Goal: Find specific page/section: Find specific page/section

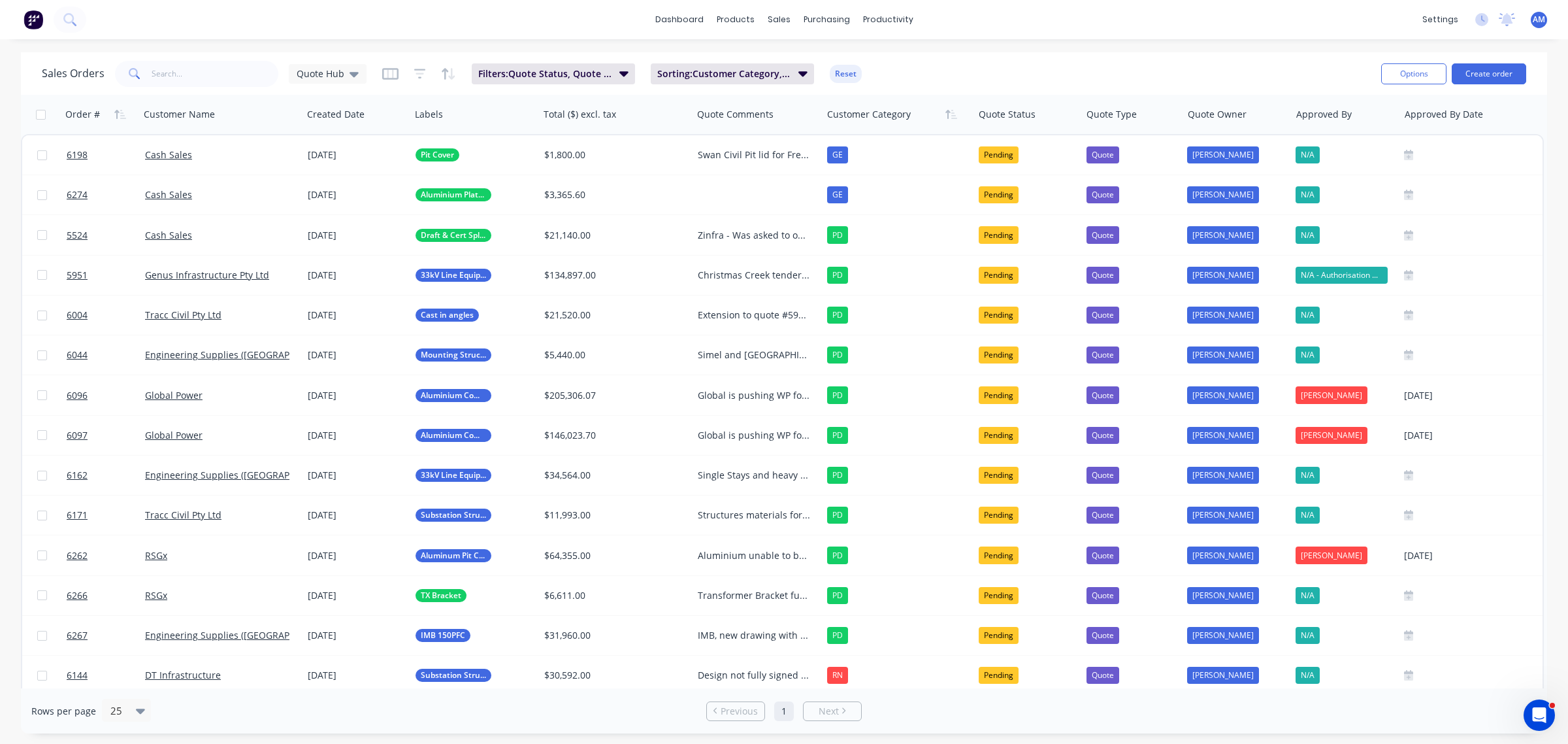
scroll to position [52, 0]
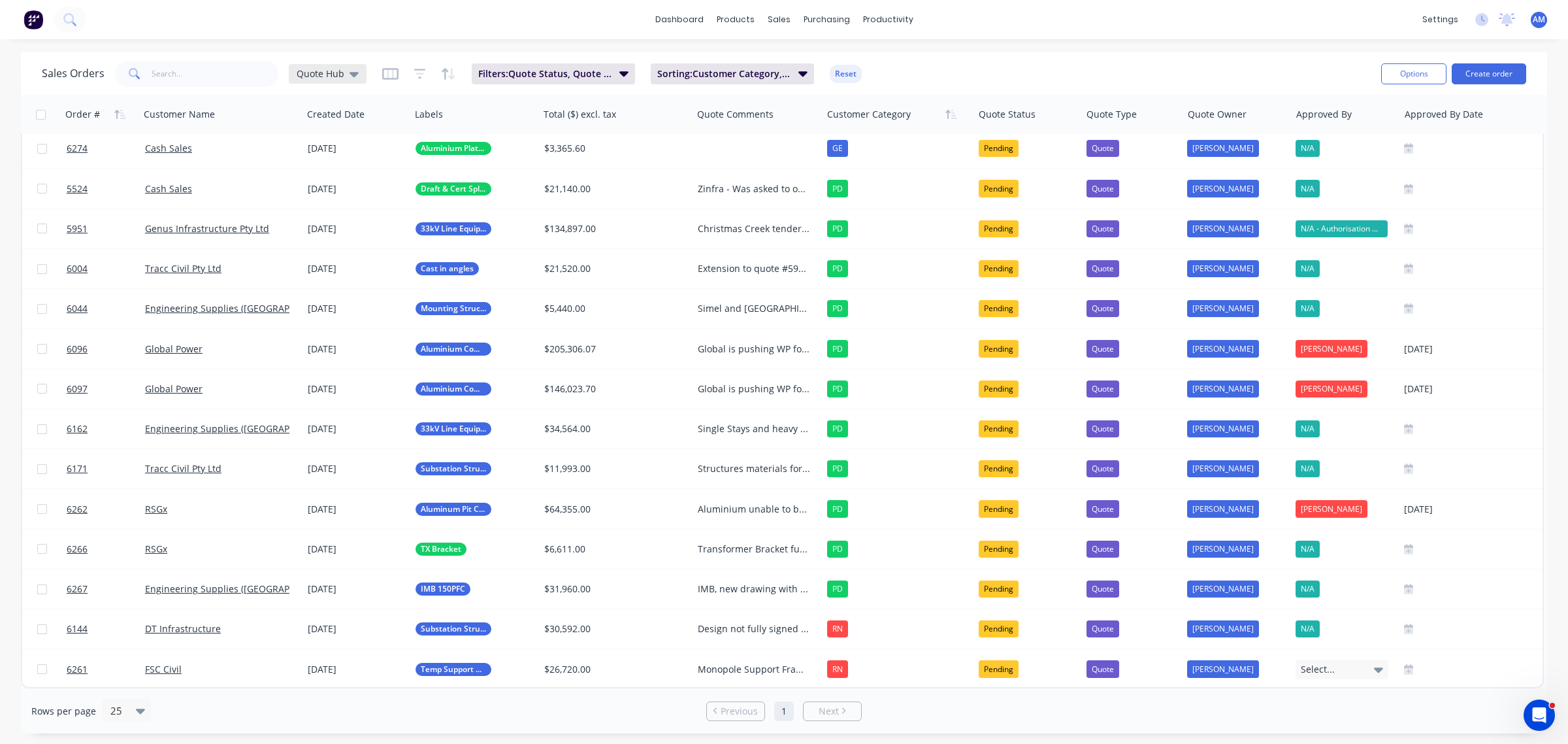
click at [349, 75] on icon at bounding box center [353, 73] width 9 height 14
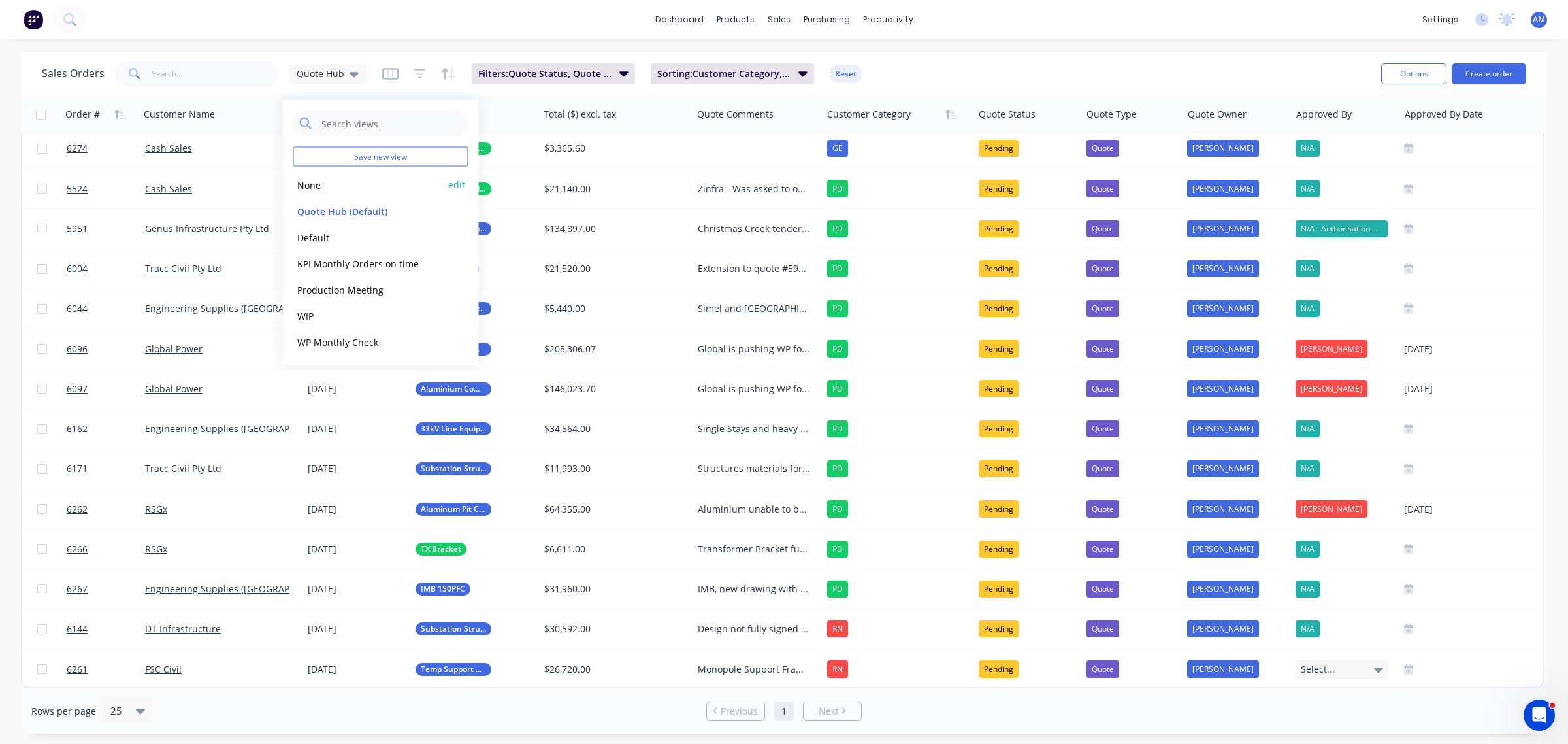
click at [338, 185] on button "None" at bounding box center [368, 185] width 149 height 15
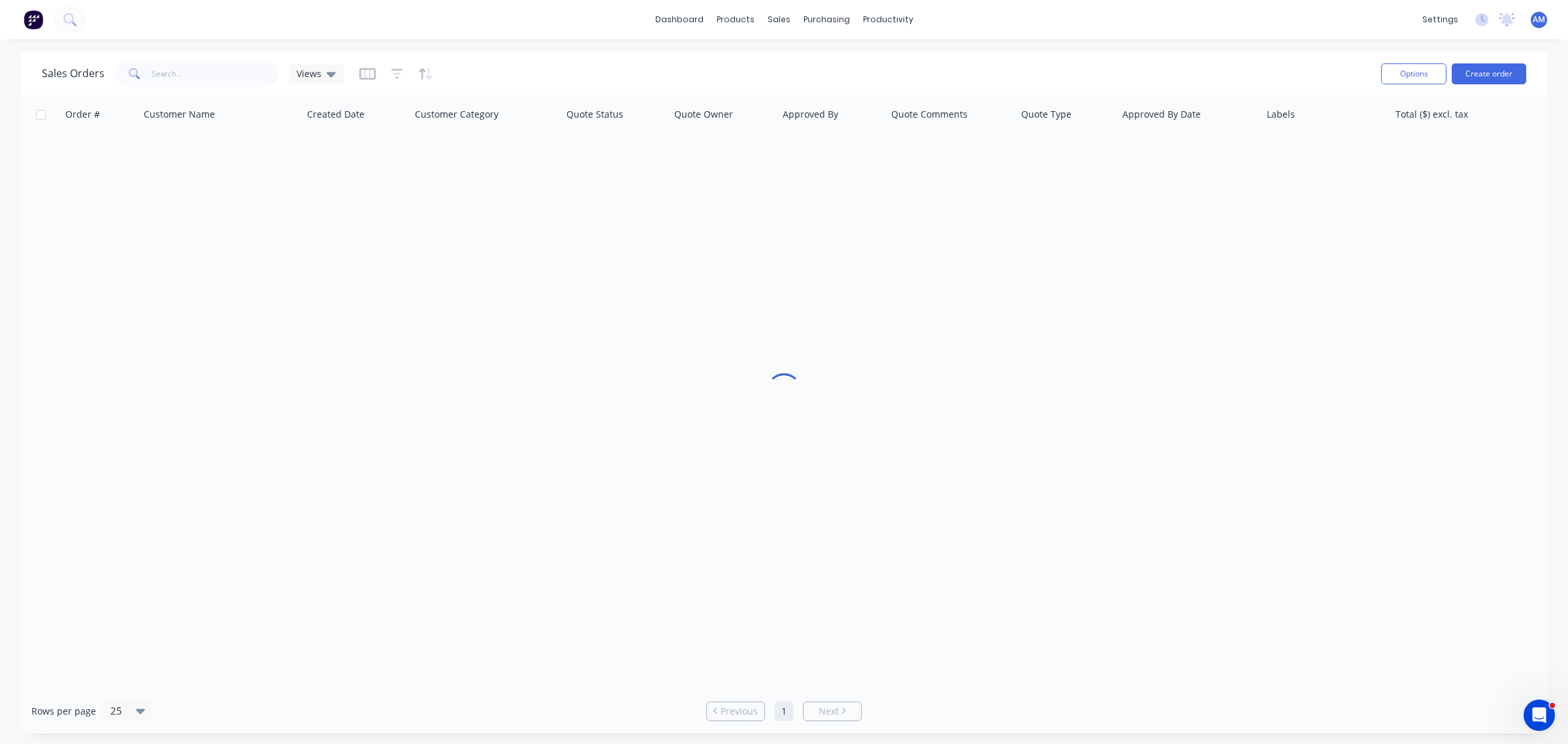
scroll to position [0, 0]
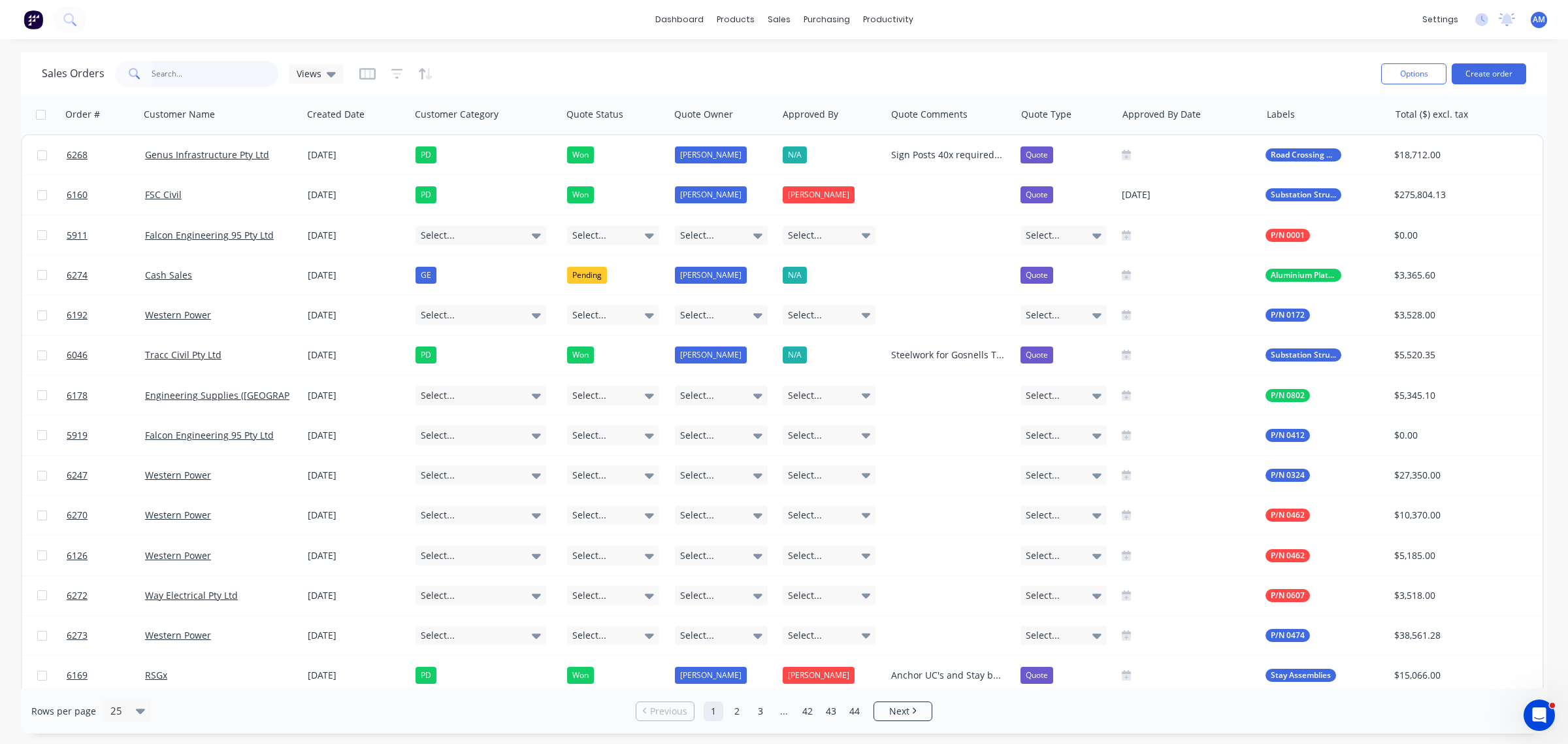
drag, startPoint x: 199, startPoint y: 73, endPoint x: 201, endPoint y: 80, distance: 7.3
click at [199, 73] on input "text" at bounding box center [215, 74] width 128 height 26
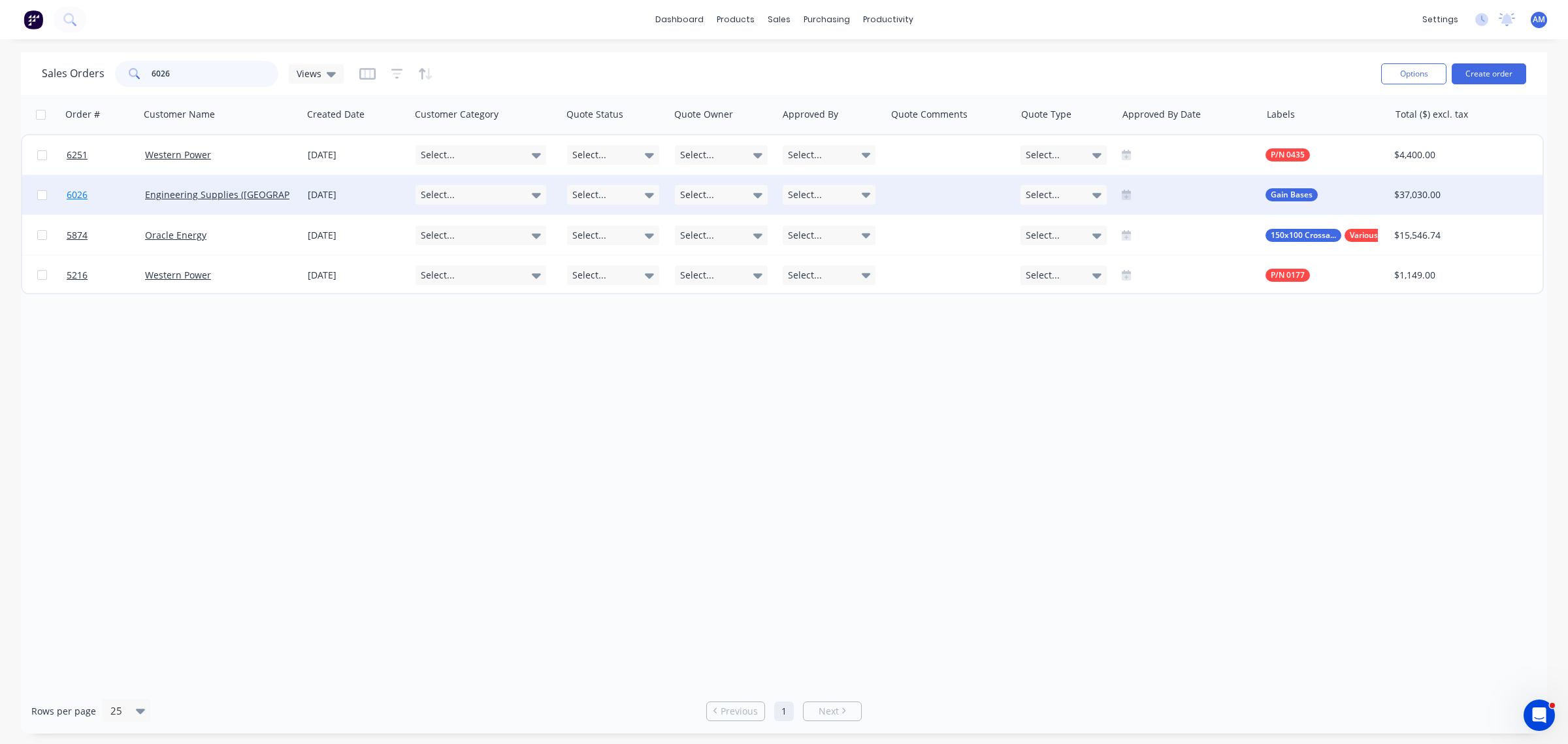
type input "6026"
click at [99, 197] on link "6026" at bounding box center [106, 194] width 78 height 39
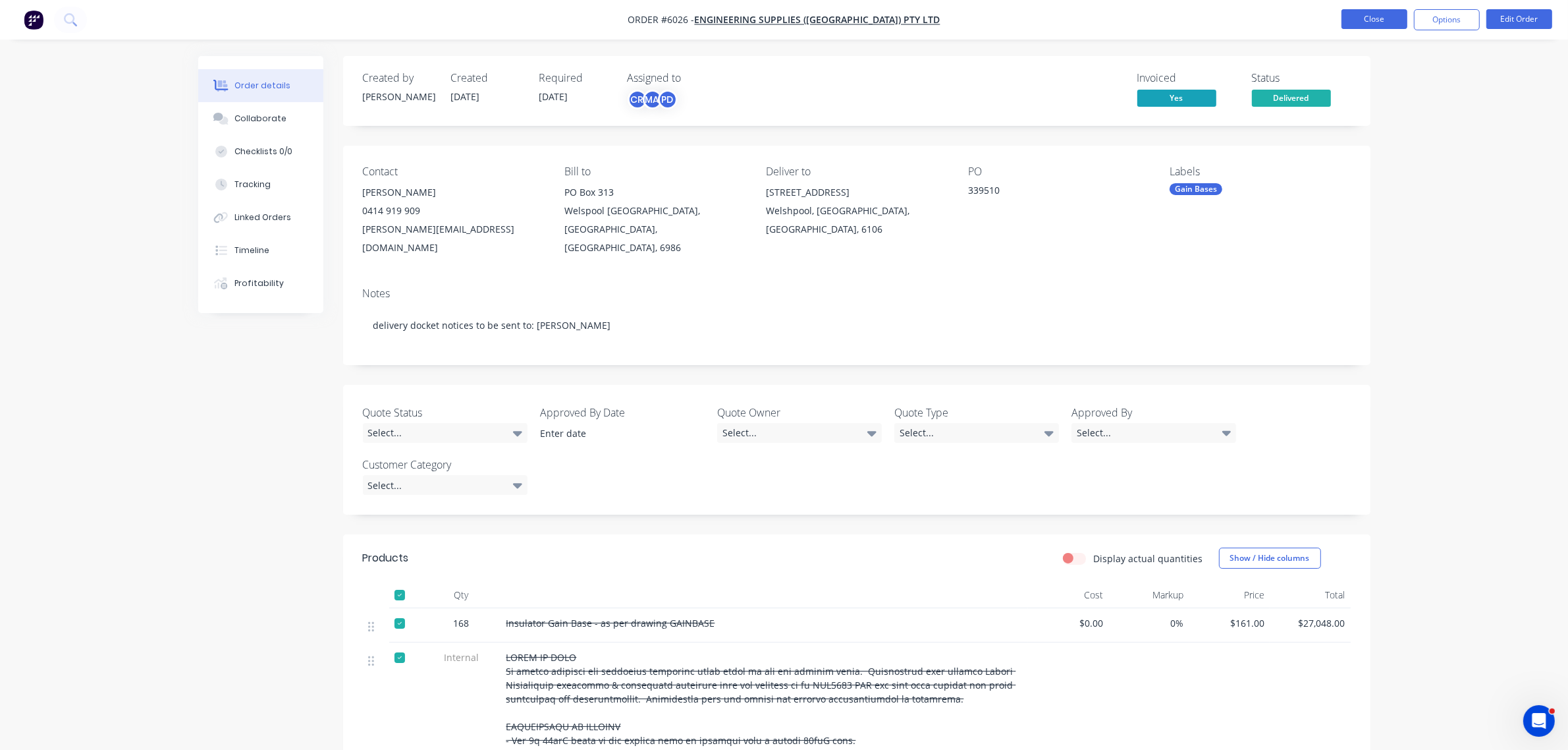
click at [1377, 24] on button "Close" at bounding box center [1374, 19] width 66 height 20
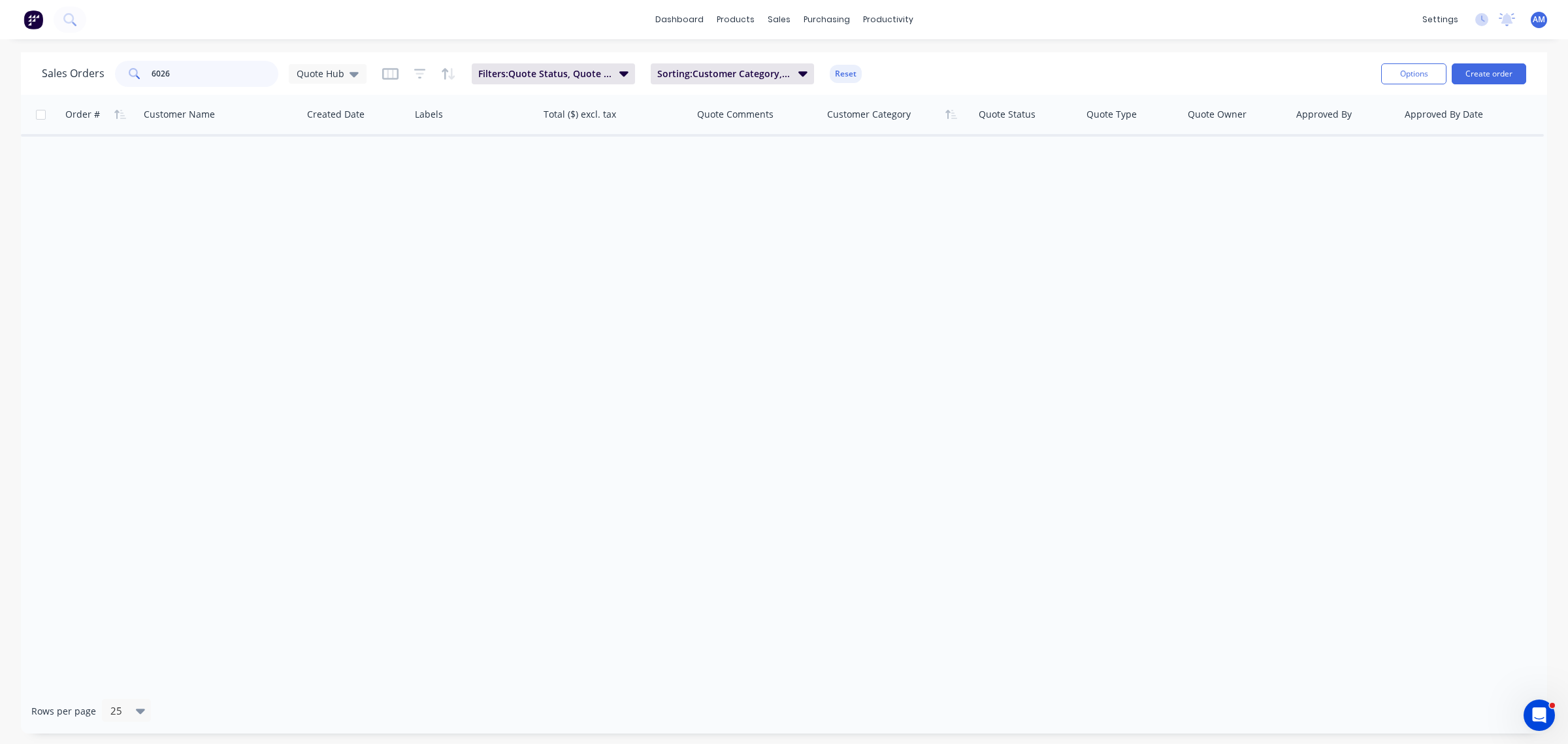
drag, startPoint x: 163, startPoint y: 77, endPoint x: 97, endPoint y: 84, distance: 66.4
click at [97, 84] on div "Sales Orders 6026 Quote Hub" at bounding box center [204, 74] width 324 height 26
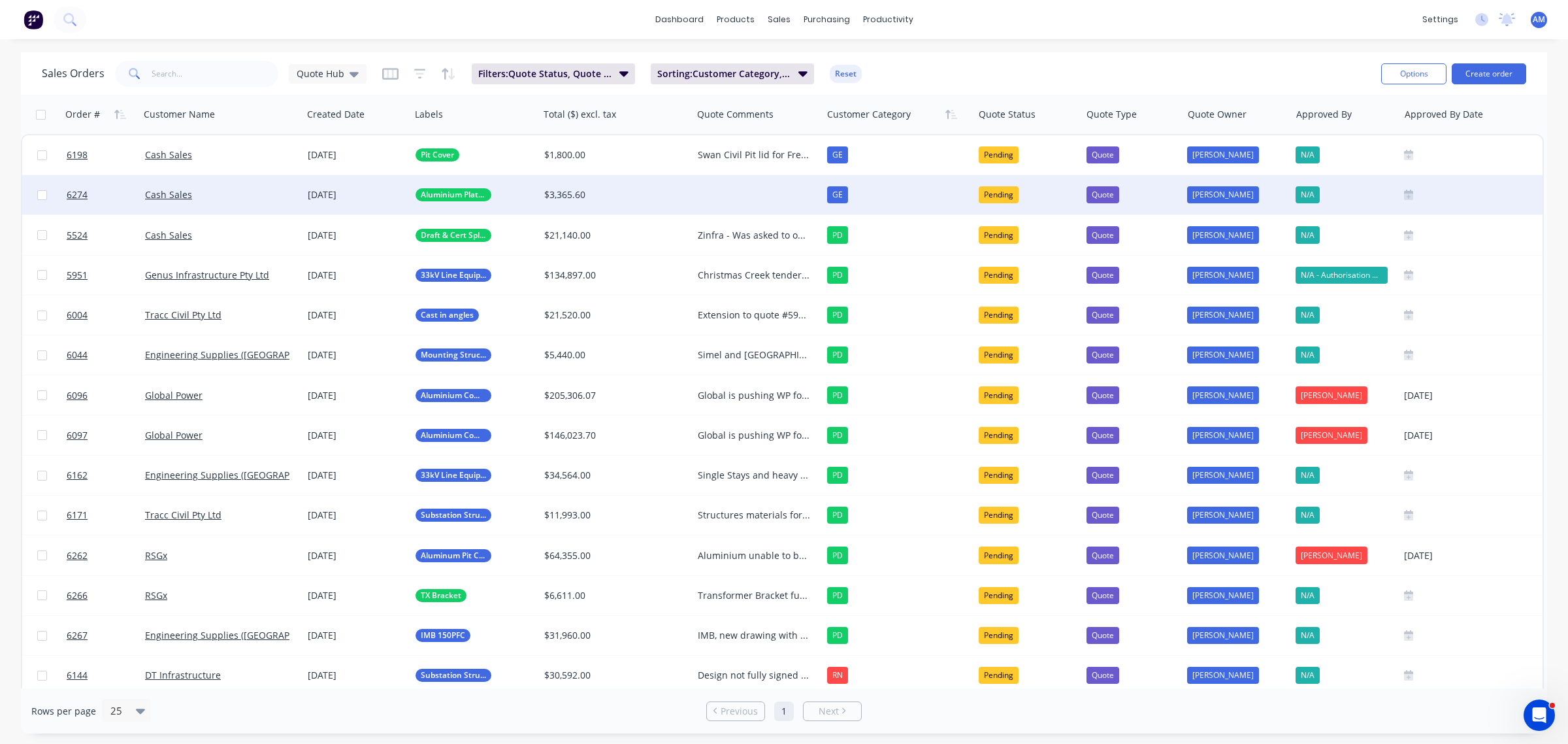
click at [735, 194] on div at bounding box center [757, 194] width 130 height 39
click at [755, 198] on div "[PERSON_NAME] 3x bespoke aluminium plates with machining Folow up shceduled for" at bounding box center [754, 194] width 113 height 13
click at [748, 240] on div "[PERSON_NAME] 3x bespoke aluminium plates with machining Folow up shceduled for…" at bounding box center [757, 218] width 128 height 84
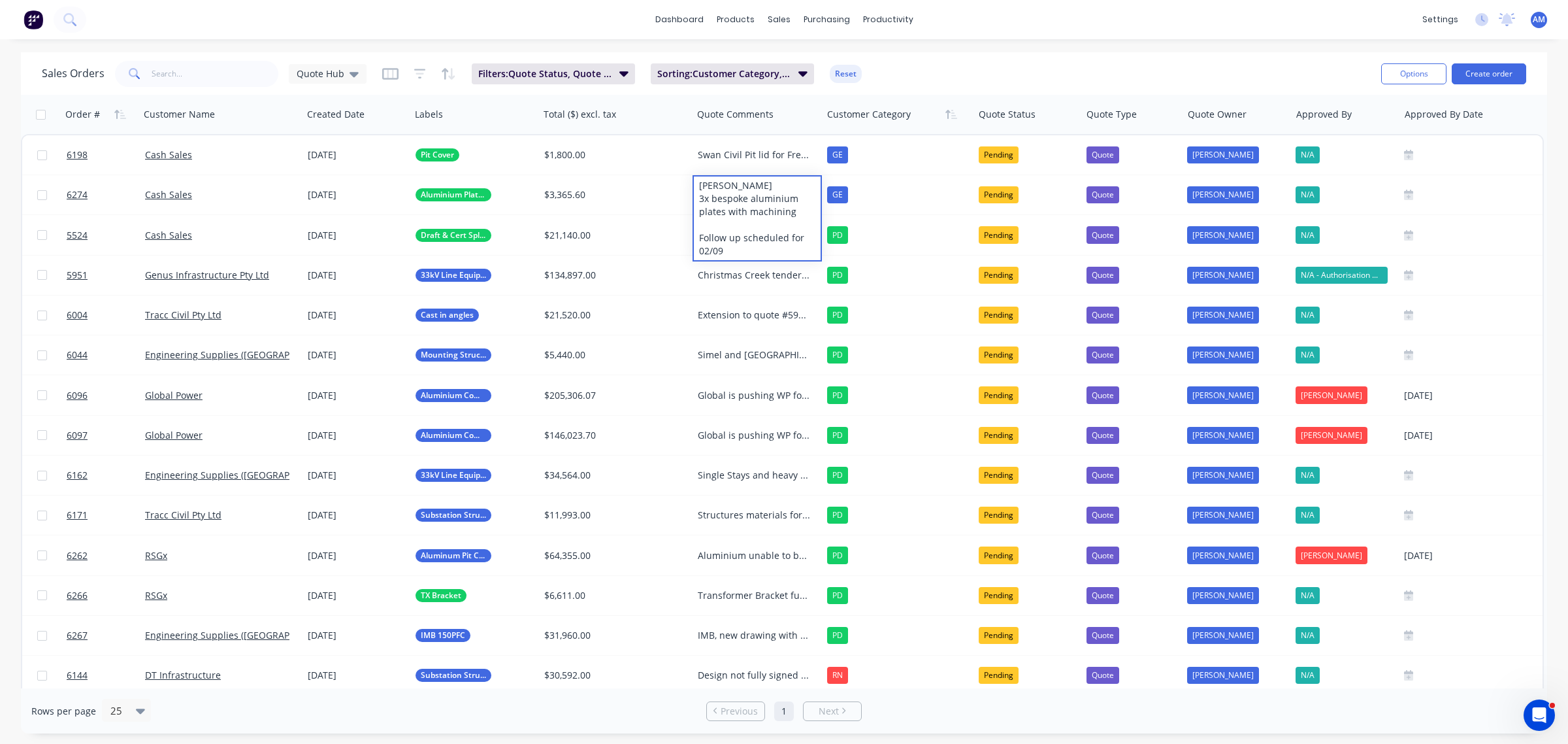
click at [938, 75] on div "Sales Orders Quote Hub Filters: Quote Status, Quote Type Sorting: Customer Cate…" at bounding box center [706, 73] width 1329 height 32
click at [898, 67] on div "Sales Orders Quote Hub Filters: Quote Status, Quote Type Sorting: Customer Cate…" at bounding box center [706, 73] width 1329 height 32
click at [916, 74] on div "Sales Orders Quote Hub Filters: Quote Status, Quote Type Sorting: Customer Cate…" at bounding box center [706, 73] width 1329 height 32
